Goal: Find specific page/section: Find specific page/section

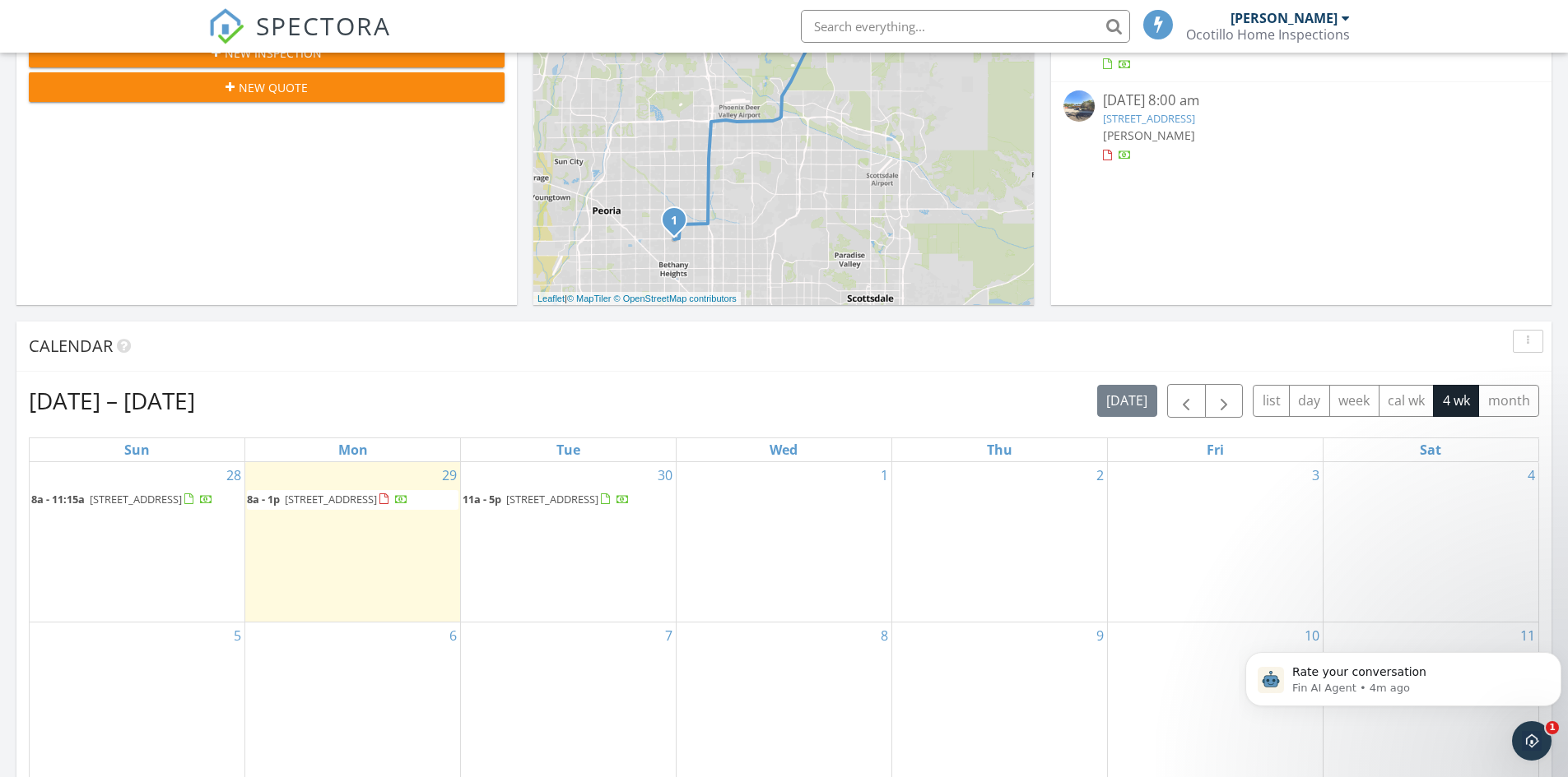
scroll to position [411, 0]
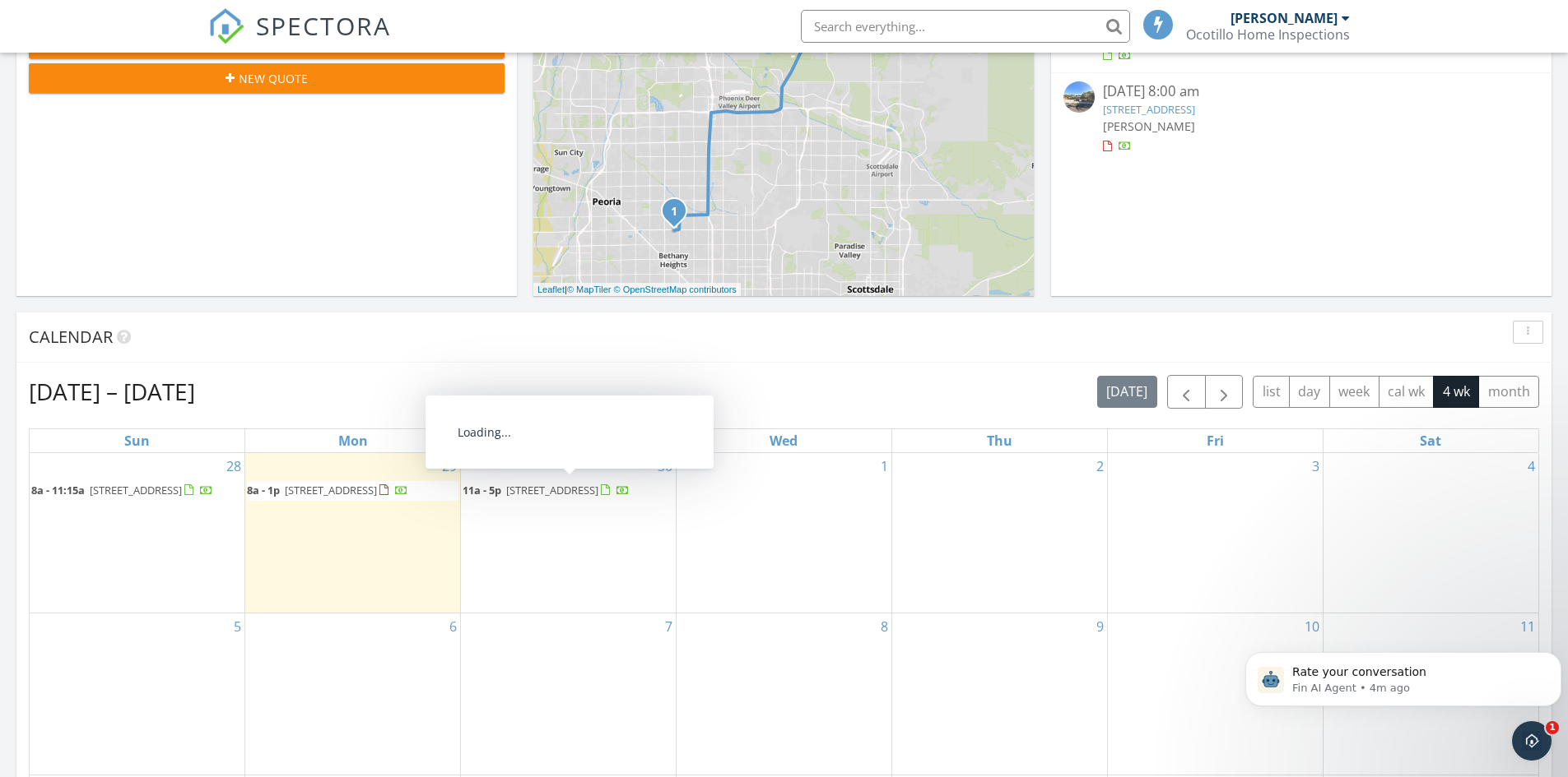
click at [566, 494] on span "1602 N 73rd Ave, Phoenix 85035" at bounding box center [552, 490] width 92 height 15
